Goal: Check status: Check status

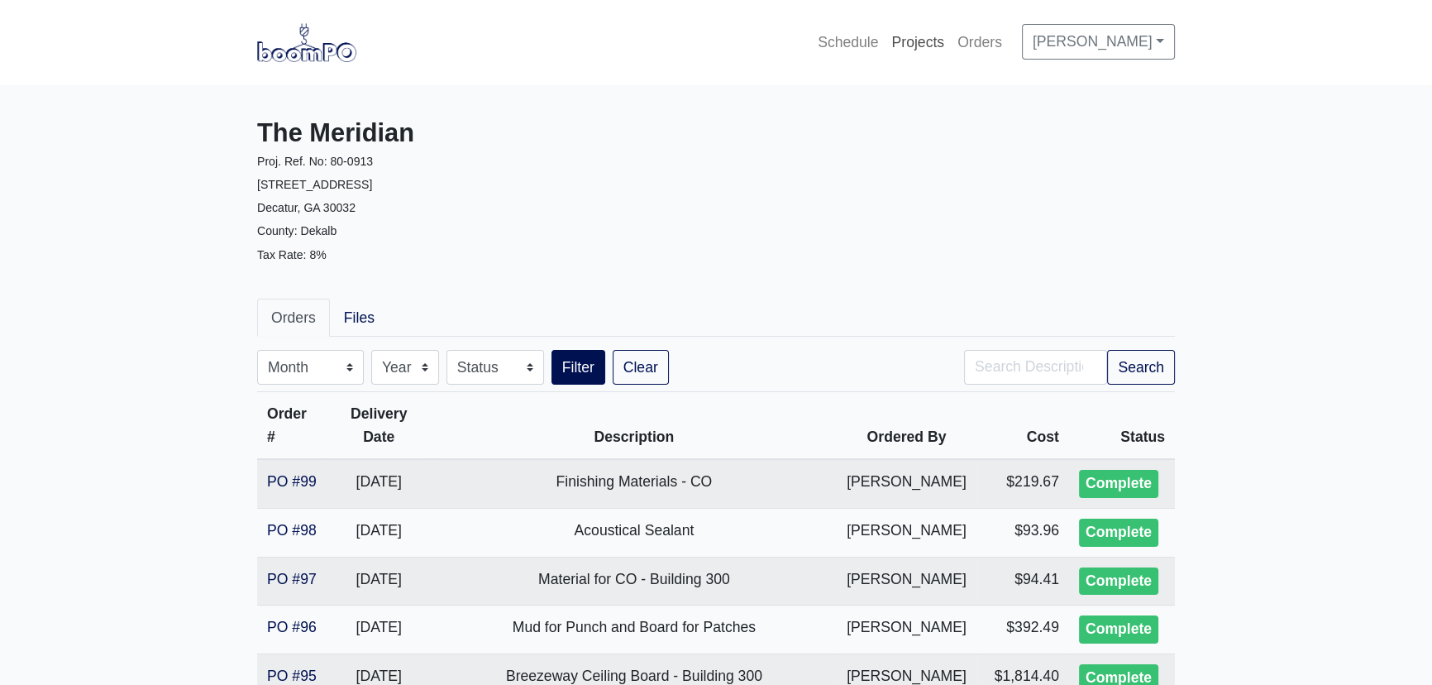
click at [906, 33] on link "Projects" at bounding box center [918, 42] width 66 height 36
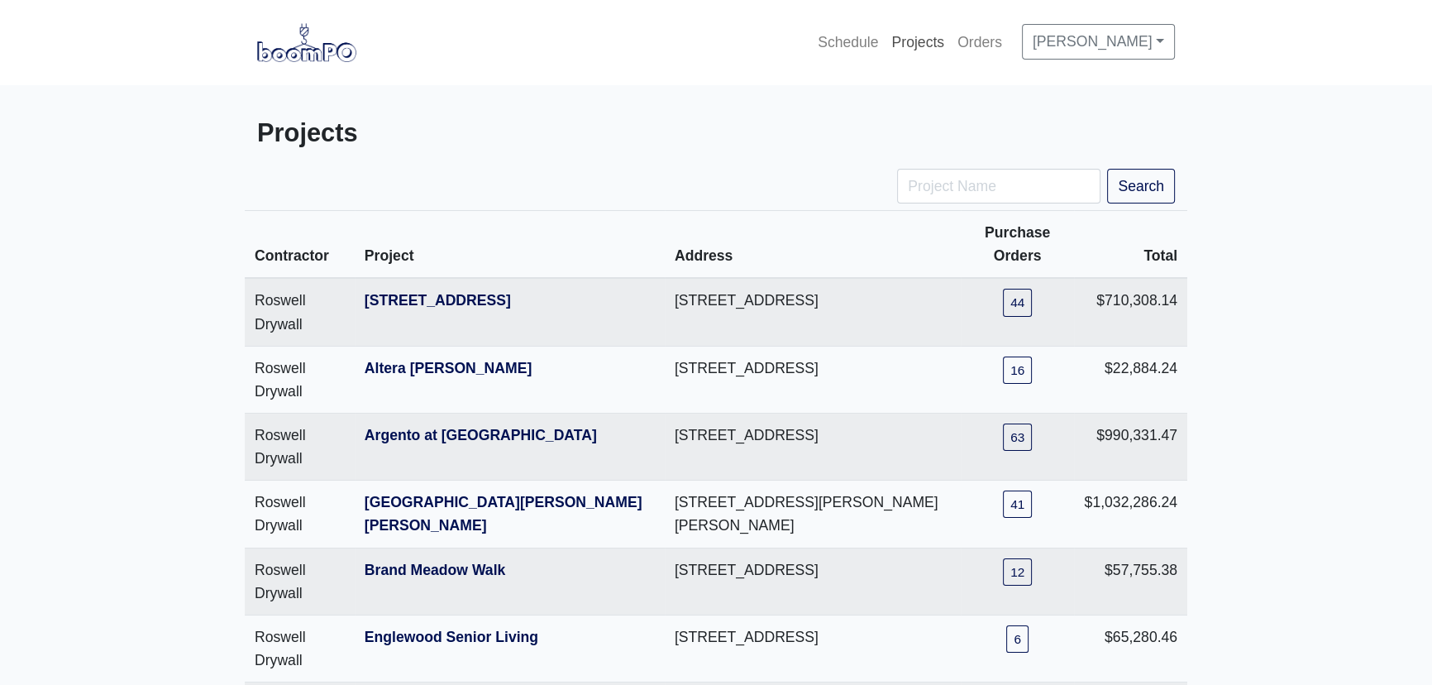
click at [899, 42] on link "Projects" at bounding box center [918, 42] width 66 height 36
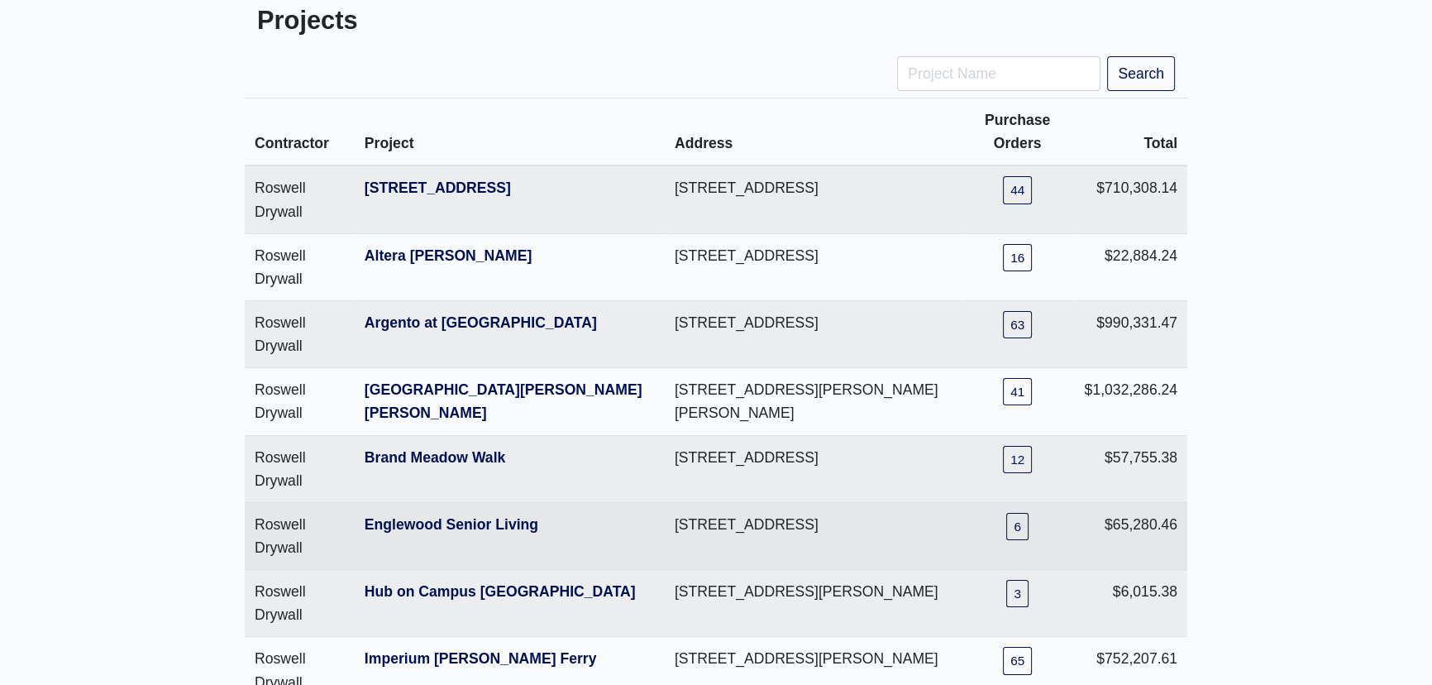
scroll to position [150, 0]
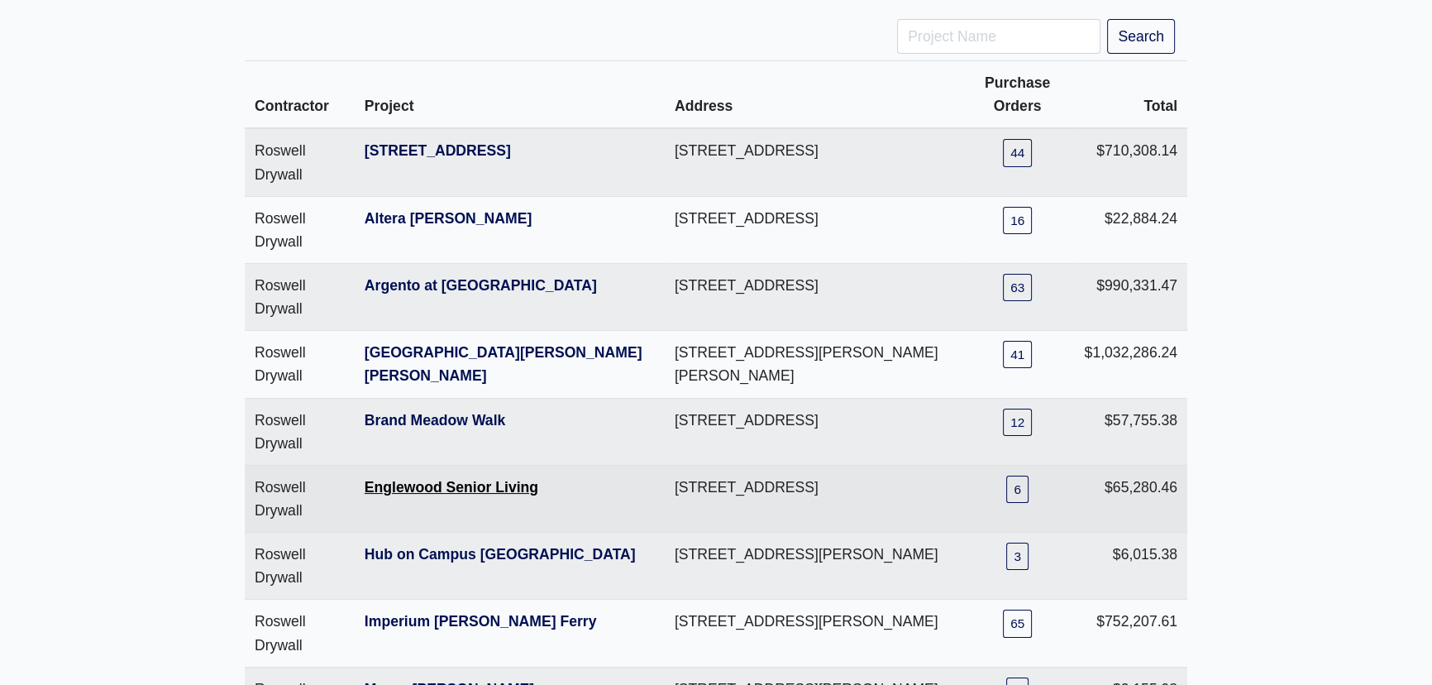
click at [503, 493] on link "Englewood Senior Living" at bounding box center [452, 487] width 174 height 17
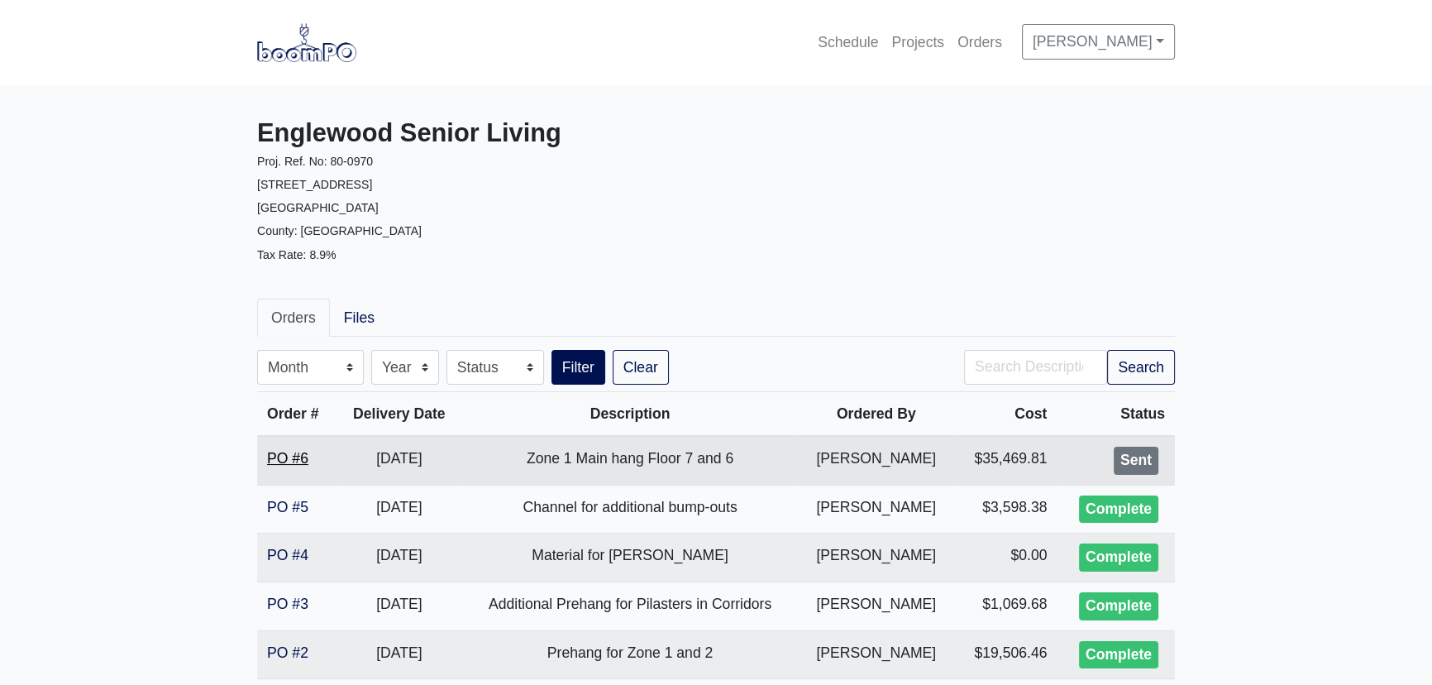
click at [273, 454] on link "PO #6" at bounding box center [287, 458] width 41 height 17
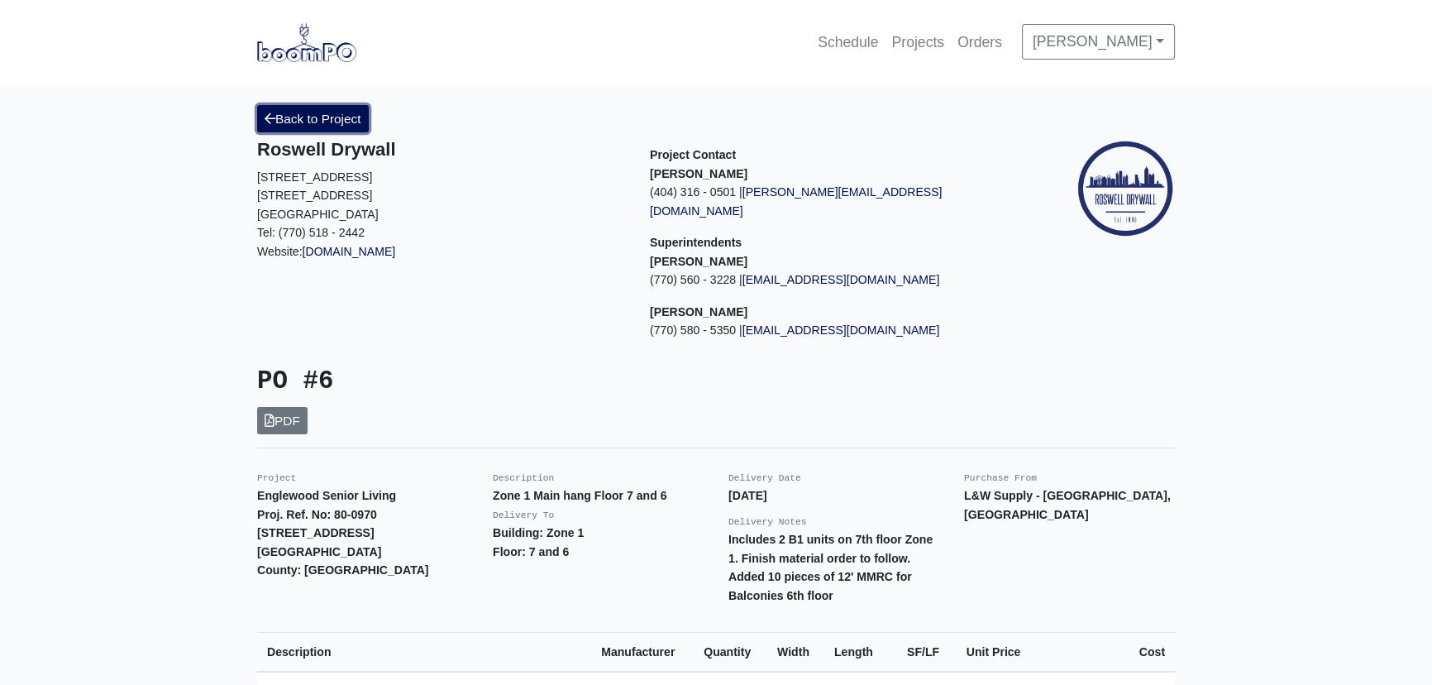
click at [300, 112] on link "Back to Project" at bounding box center [313, 118] width 112 height 27
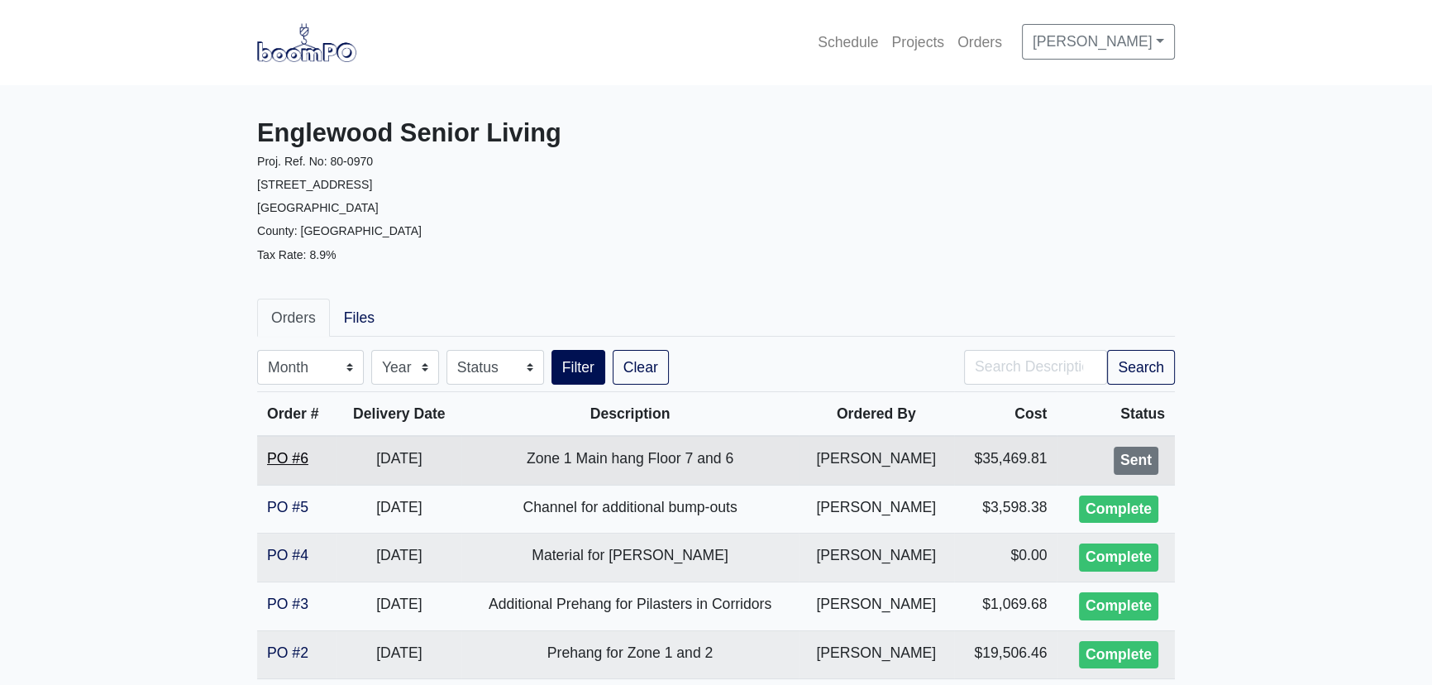
click at [304, 463] on link "PO #6" at bounding box center [287, 458] width 41 height 17
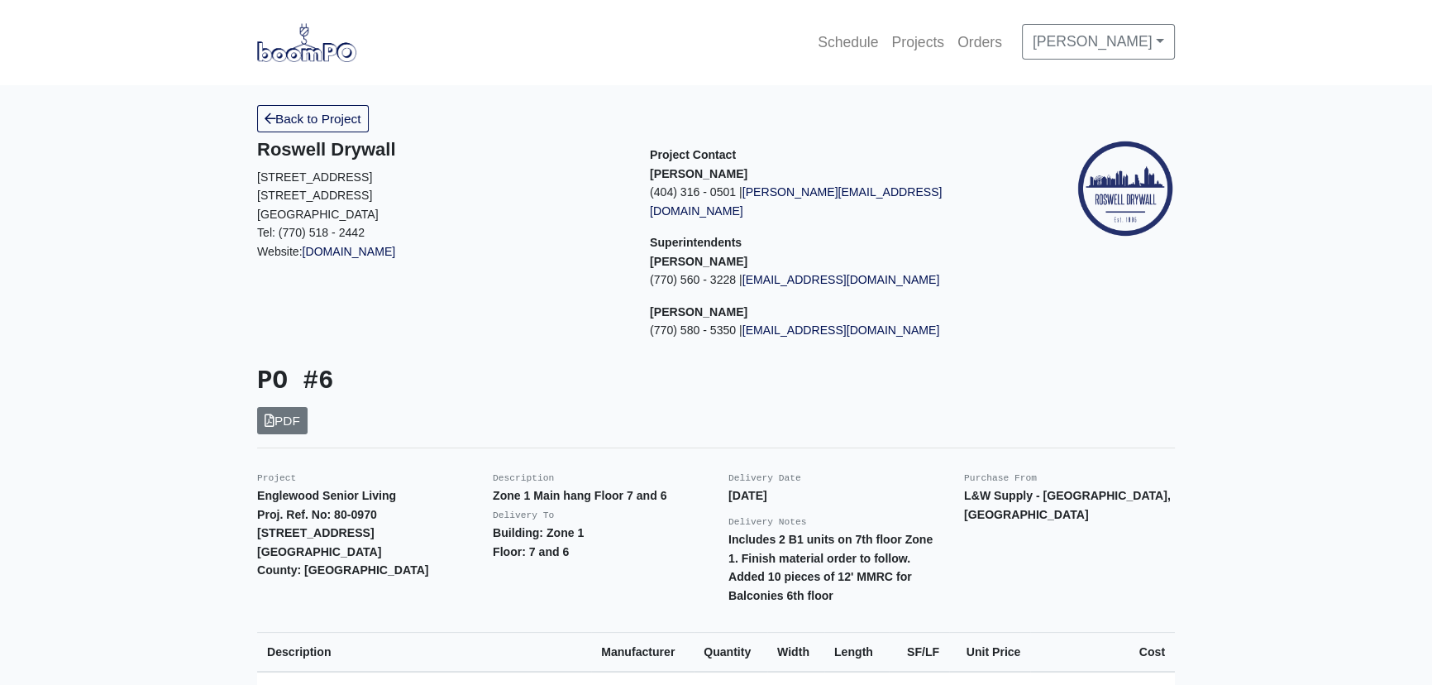
click at [332, 116] on link "Back to Project" at bounding box center [313, 118] width 112 height 27
